Goal: Task Accomplishment & Management: Use online tool/utility

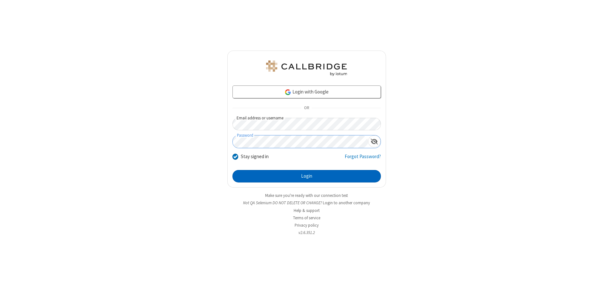
click at [307, 176] on button "Login" at bounding box center [306, 176] width 148 height 13
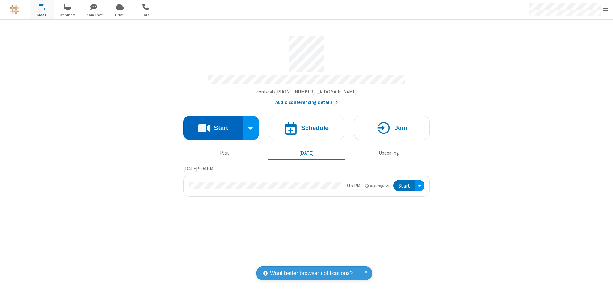
click at [213, 126] on button "Start" at bounding box center [212, 128] width 59 height 24
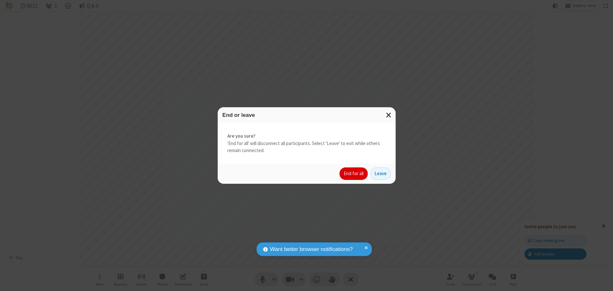
click at [354, 174] on button "End for all" at bounding box center [354, 174] width 28 height 13
